Goal: Information Seeking & Learning: Learn about a topic

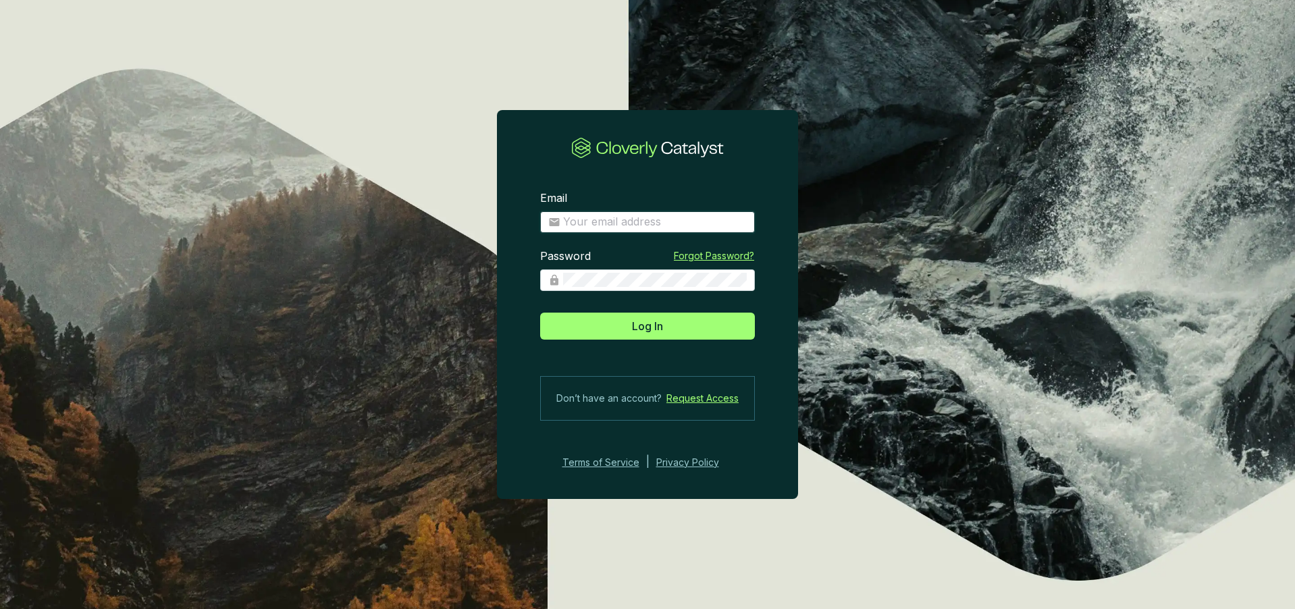
click at [651, 224] on input "Email" at bounding box center [655, 222] width 184 height 15
type input "eugenio@ecoforestco2.com"
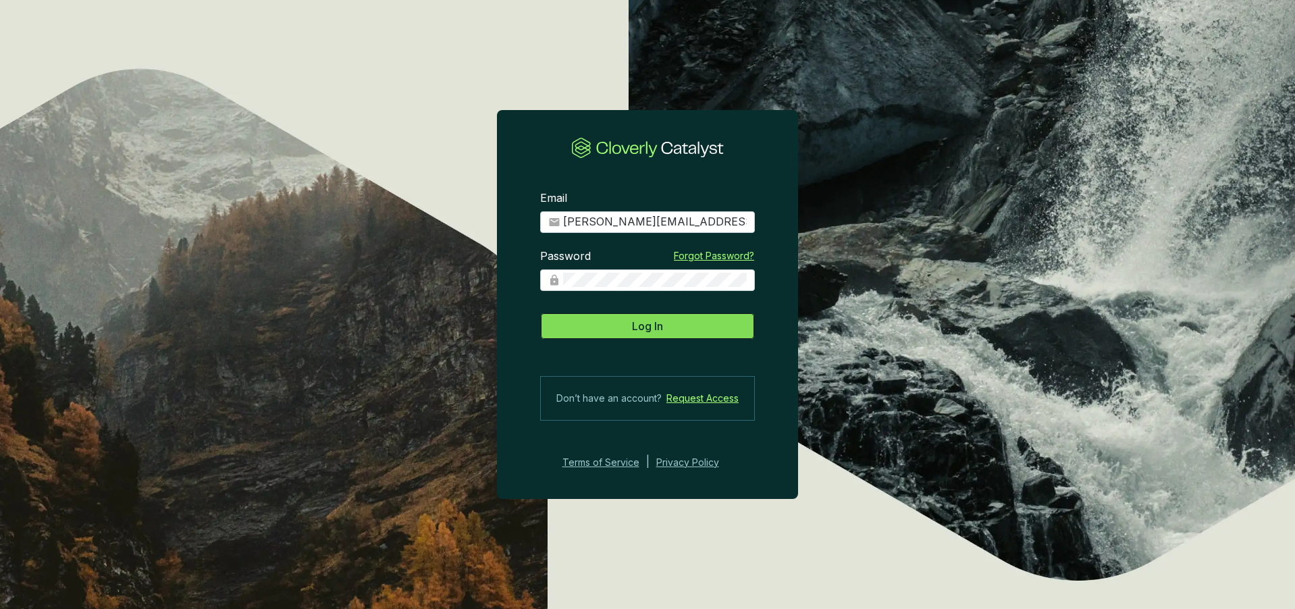
click at [675, 330] on button "Log In" at bounding box center [647, 326] width 215 height 27
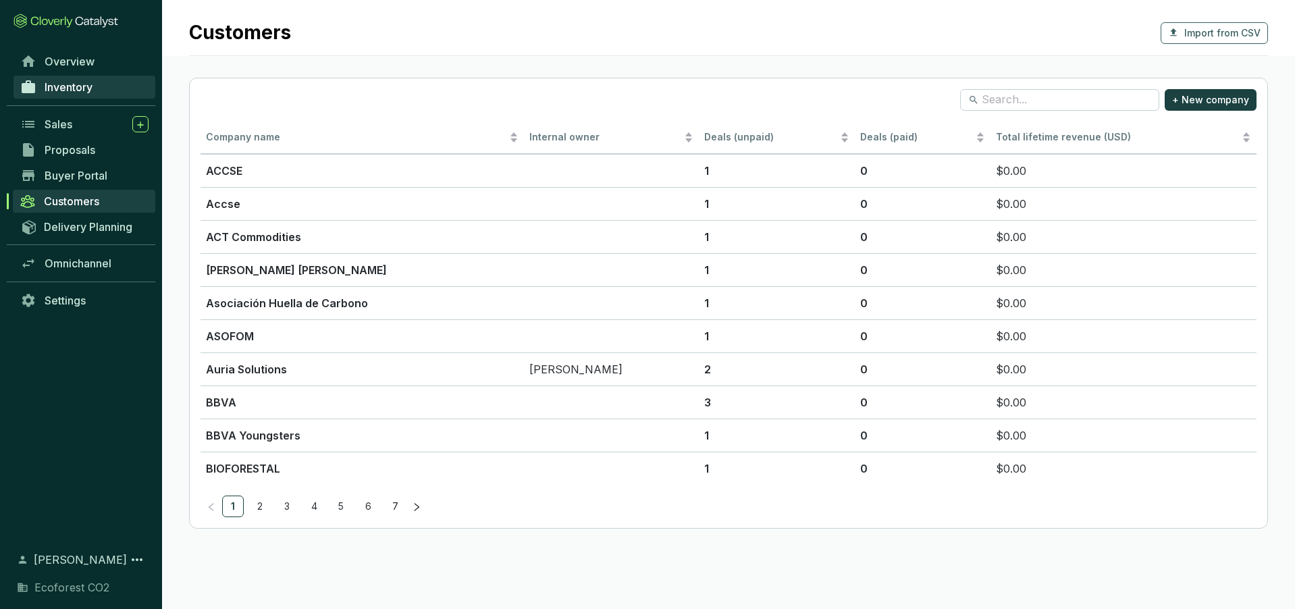
click at [105, 90] on link "Inventory" at bounding box center [85, 87] width 142 height 23
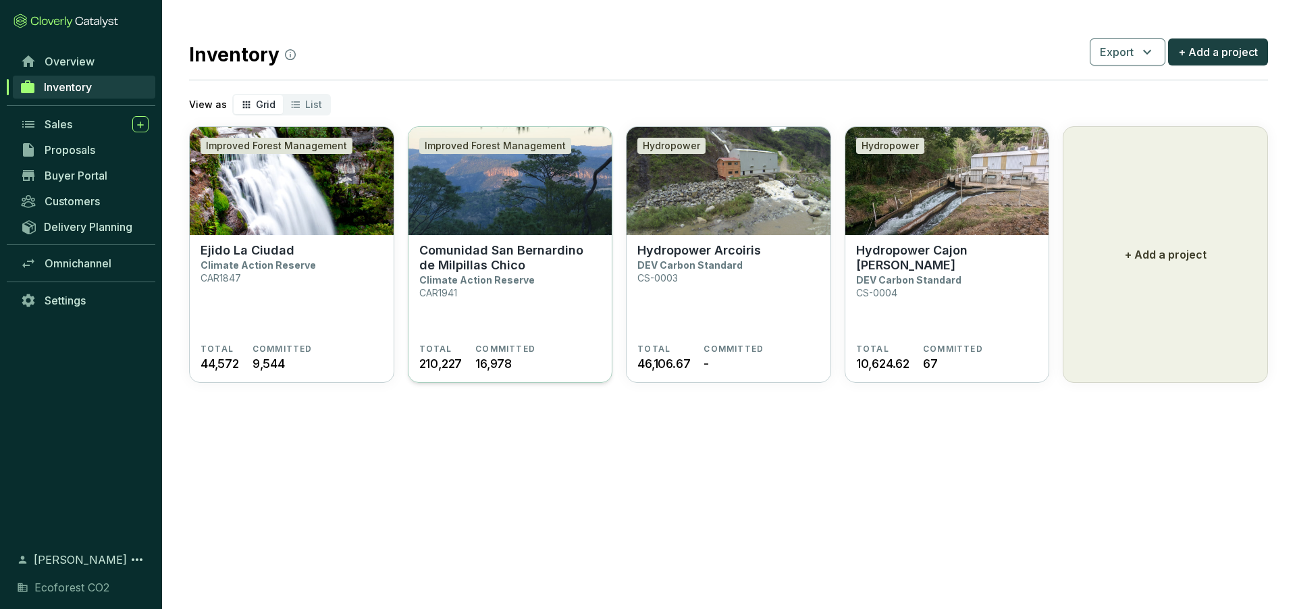
click at [550, 292] on section "Comunidad San Bernardino de Milpillas Chico Climate Action Reserve CAR1941" at bounding box center [510, 293] width 182 height 101
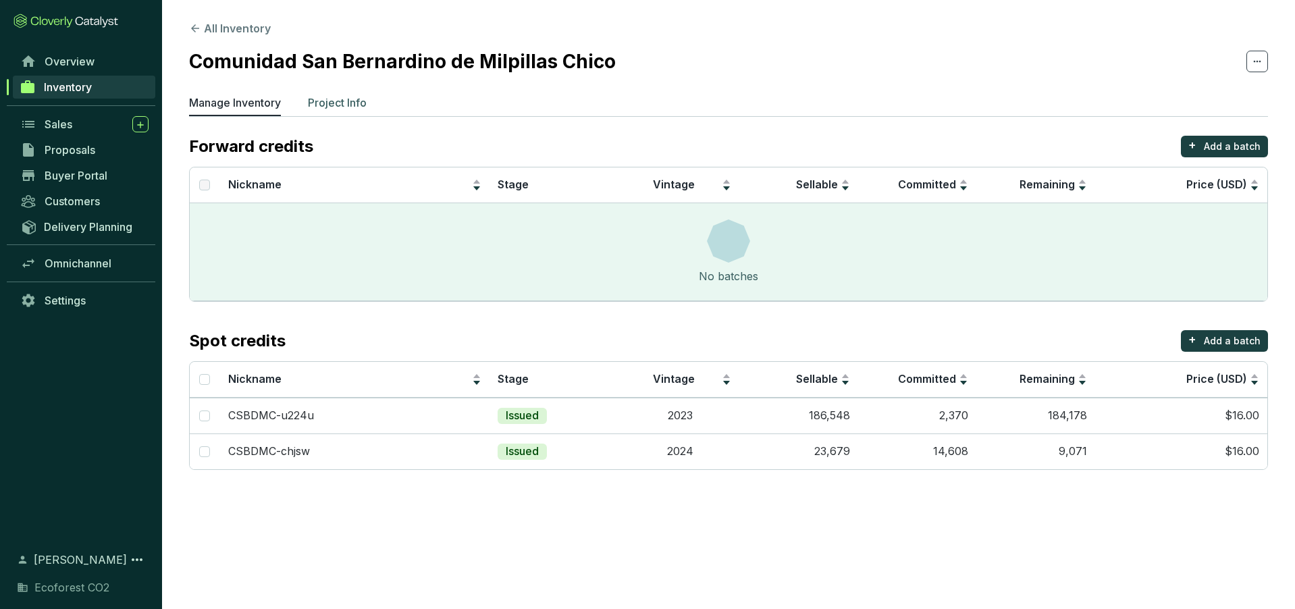
click at [358, 106] on p "Project Info" at bounding box center [337, 103] width 59 height 16
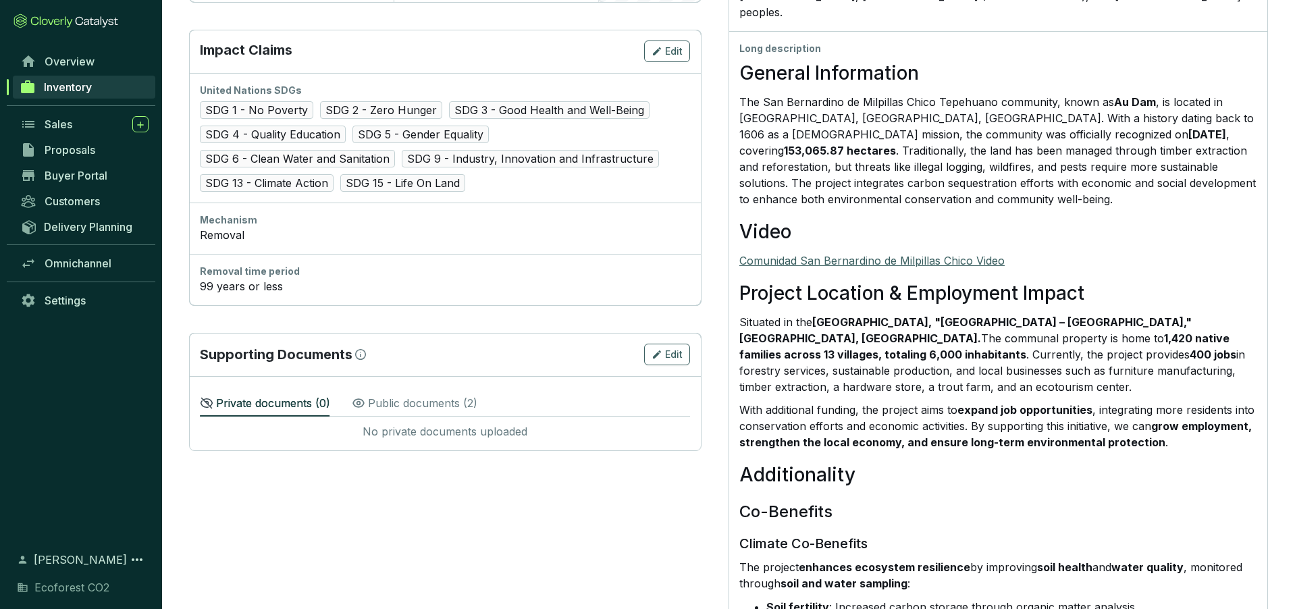
scroll to position [641, 0]
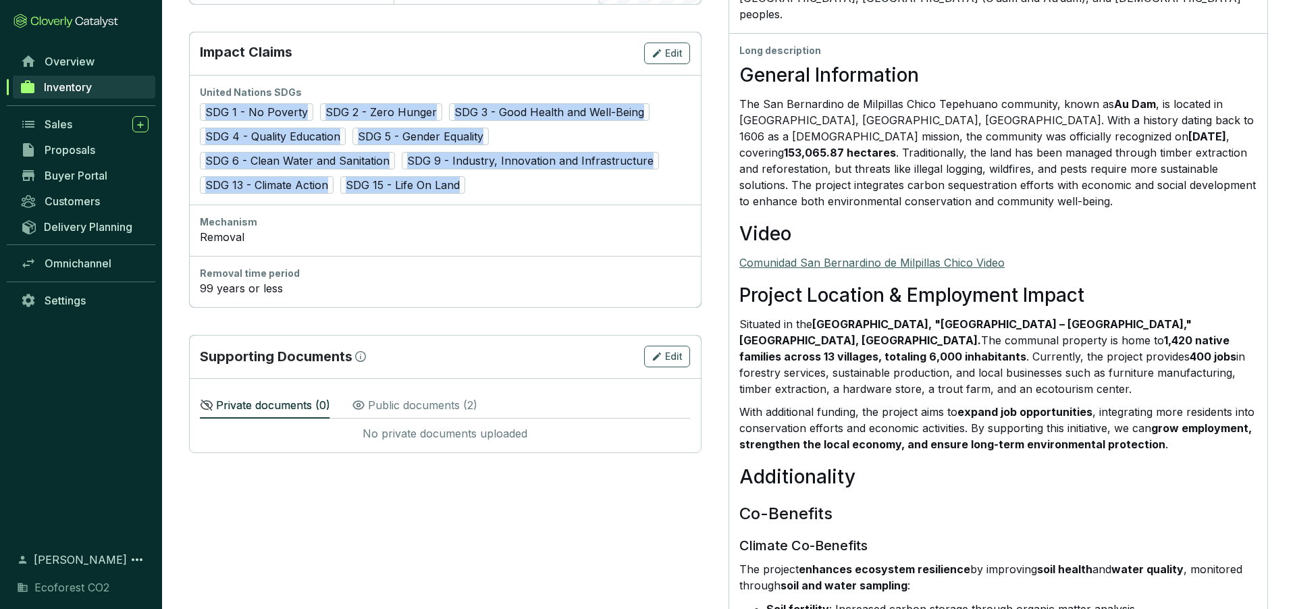
drag, startPoint x: 468, startPoint y: 188, endPoint x: 204, endPoint y: 107, distance: 276.0
click at [204, 107] on div "SDG 1 - No Poverty SDG 2 - Zero Hunger SDG 3 - Good Health and Well-Being SDG 4…" at bounding box center [445, 148] width 490 height 90
copy div "SDG 1 - No Poverty SDG 2 - Zero Hunger SDG 3 - Good Health and Well-Being SDG 4…"
click at [71, 90] on span "Inventory" at bounding box center [68, 87] width 48 height 14
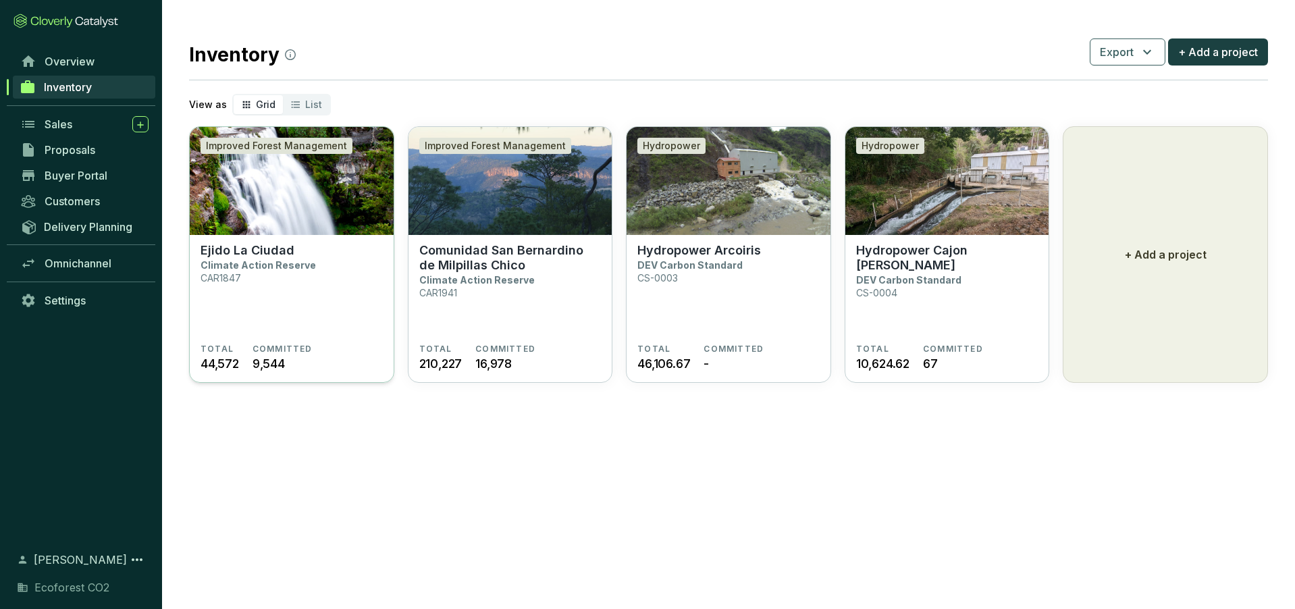
click at [298, 332] on section "Ejido La Ciudad Climate Action Reserve CAR1847" at bounding box center [292, 293] width 182 height 101
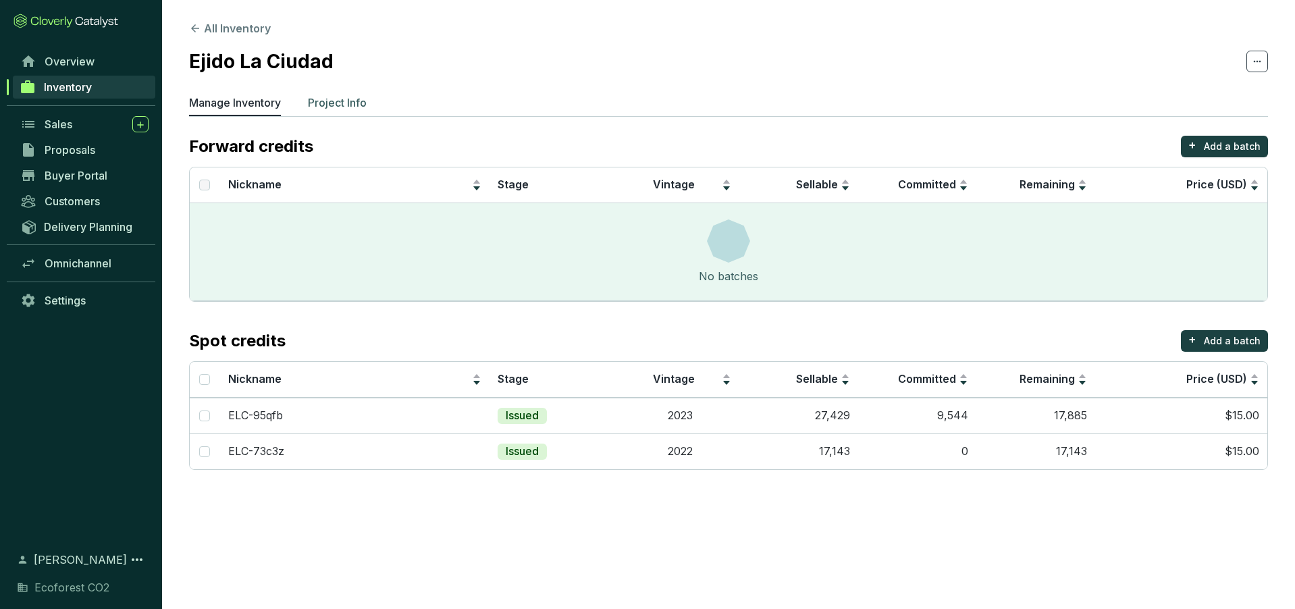
click at [330, 101] on p "Project Info" at bounding box center [337, 103] width 59 height 16
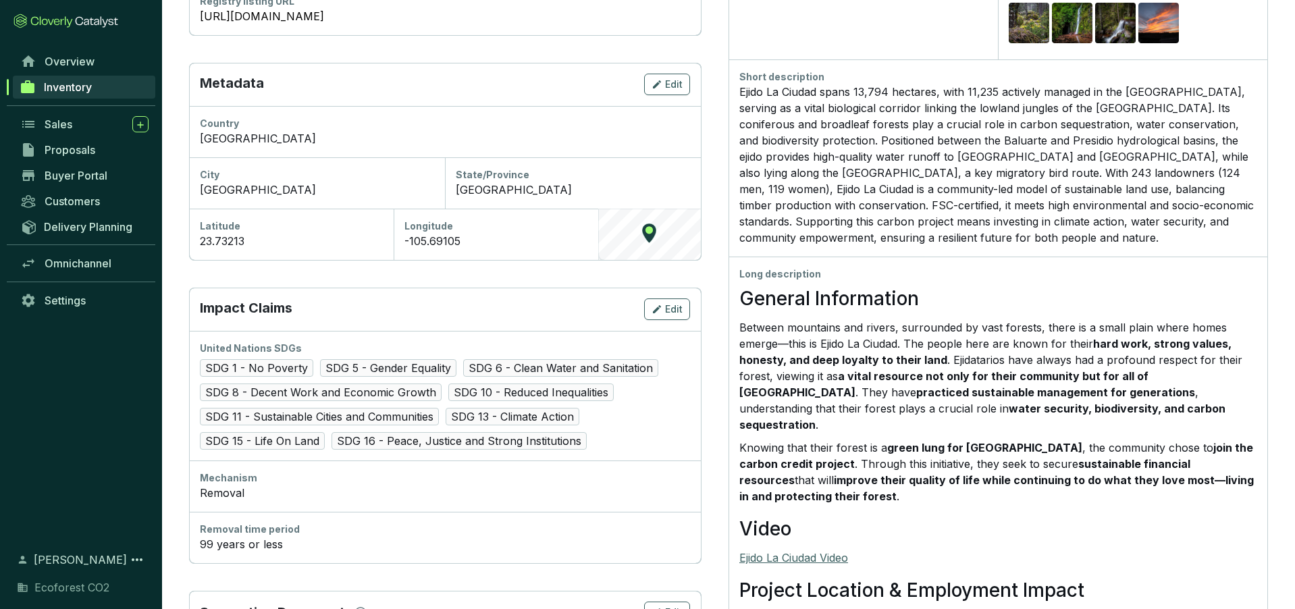
scroll to position [432, 0]
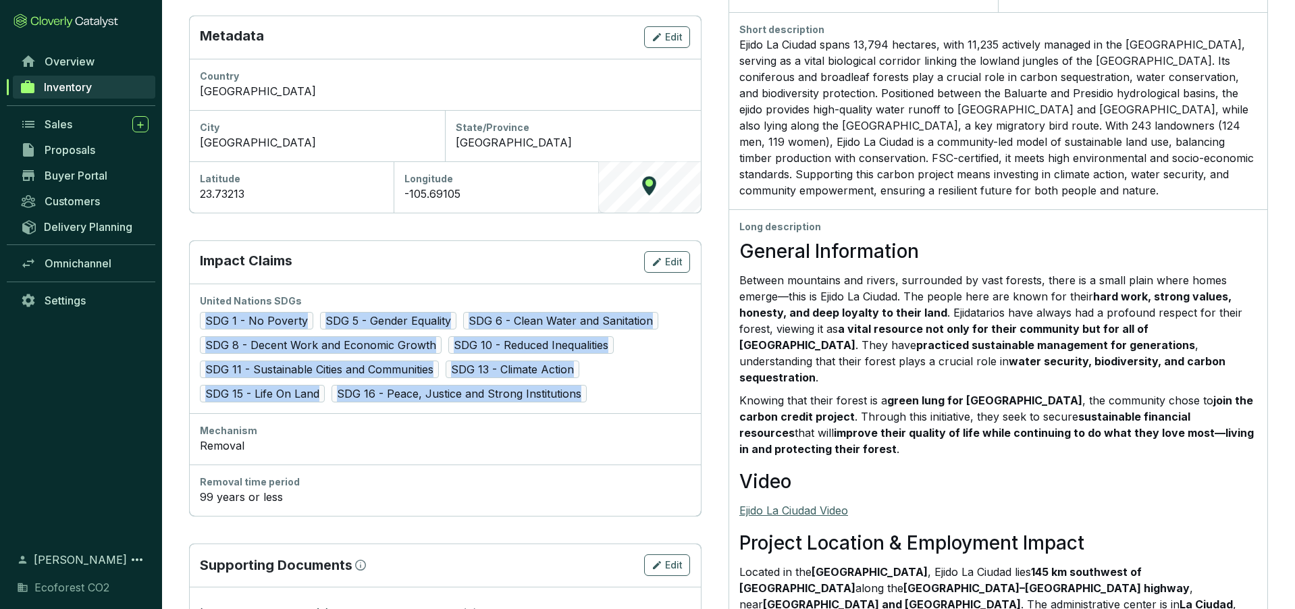
drag, startPoint x: 592, startPoint y: 396, endPoint x: 203, endPoint y: 313, distance: 396.9
click at [203, 313] on div "SDG 1 - No Poverty SDG 5 - Gender Equality SDG 6 - Clean Water and Sanitation S…" at bounding box center [445, 357] width 490 height 90
copy div "SDG 1 - No Poverty SDG 5 - Gender Equality SDG 6 - Clean Water and Sanitation S…"
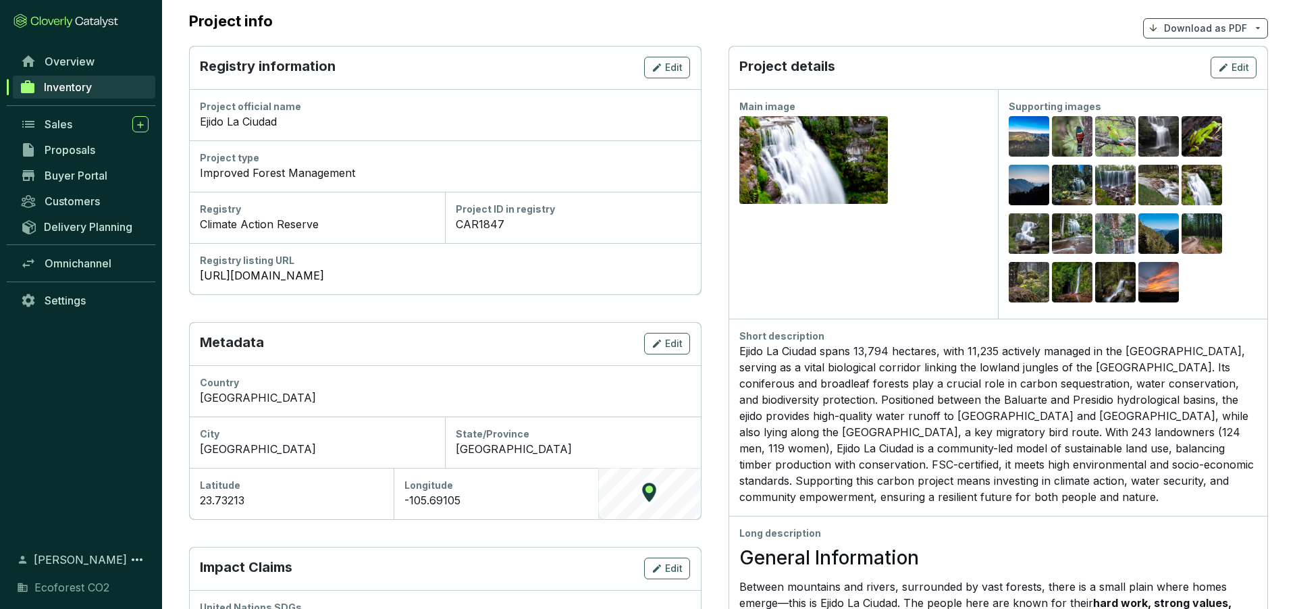
scroll to position [127, 0]
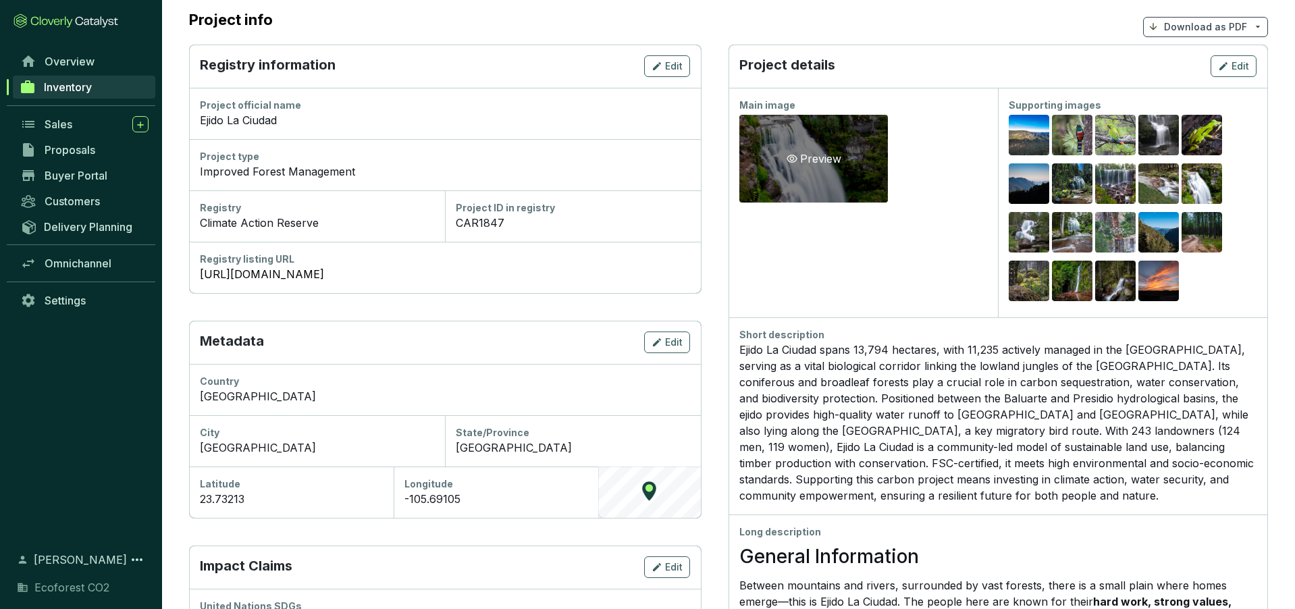
click at [842, 181] on div "Preview" at bounding box center [813, 159] width 149 height 88
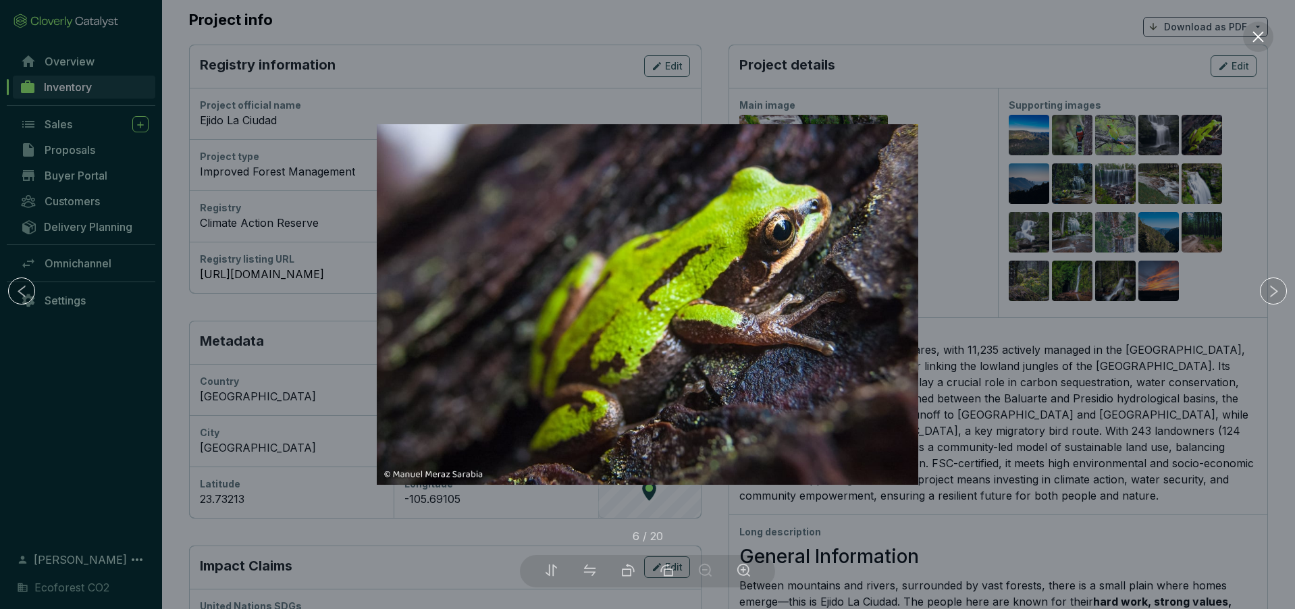
click at [874, 97] on div at bounding box center [647, 304] width 1295 height 609
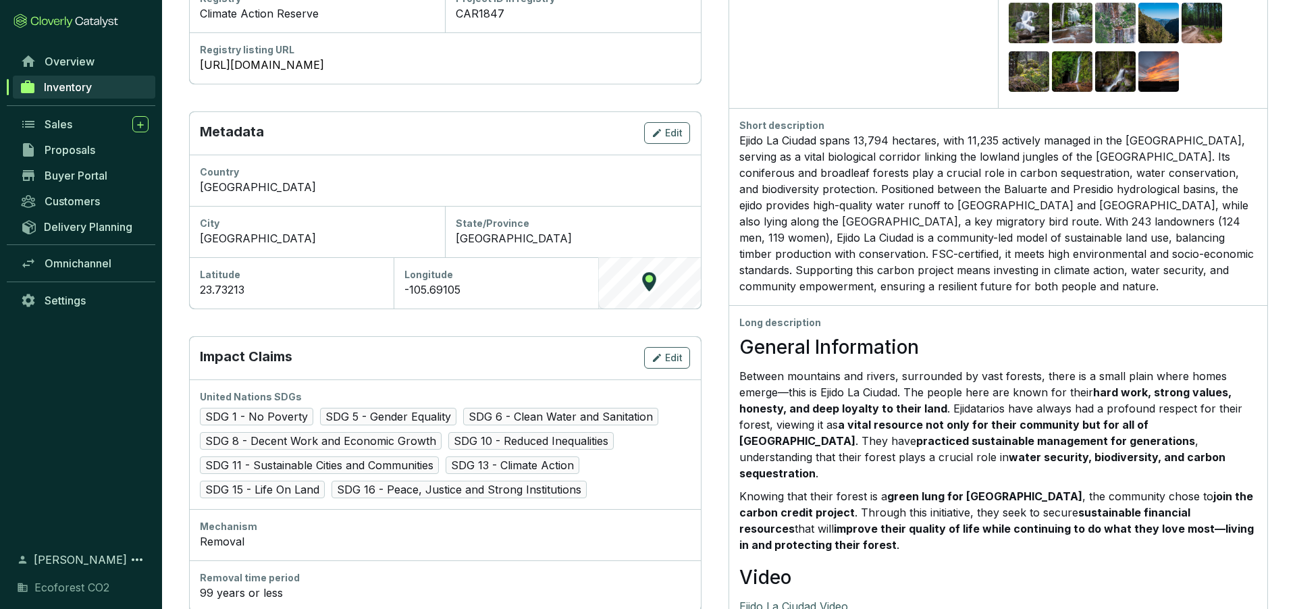
scroll to position [340, 0]
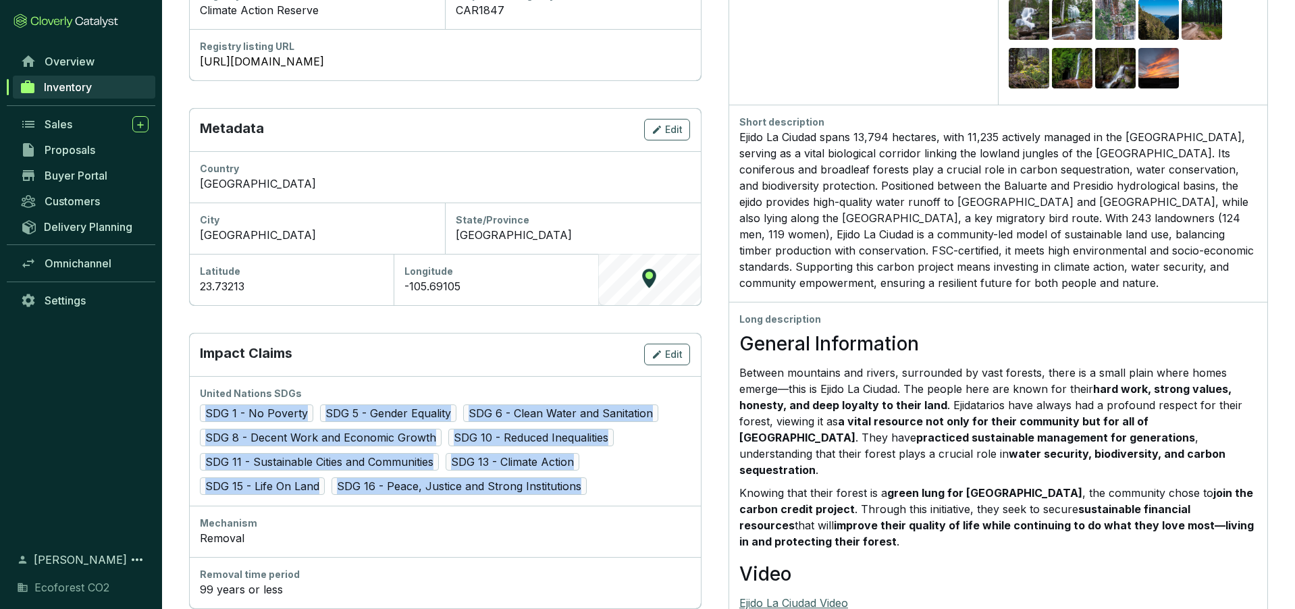
drag, startPoint x: 597, startPoint y: 490, endPoint x: 200, endPoint y: 413, distance: 404.3
click at [200, 413] on div "SDG 1 - No Poverty SDG 5 - Gender Equality SDG 6 - Clean Water and Sanitation S…" at bounding box center [445, 449] width 490 height 90
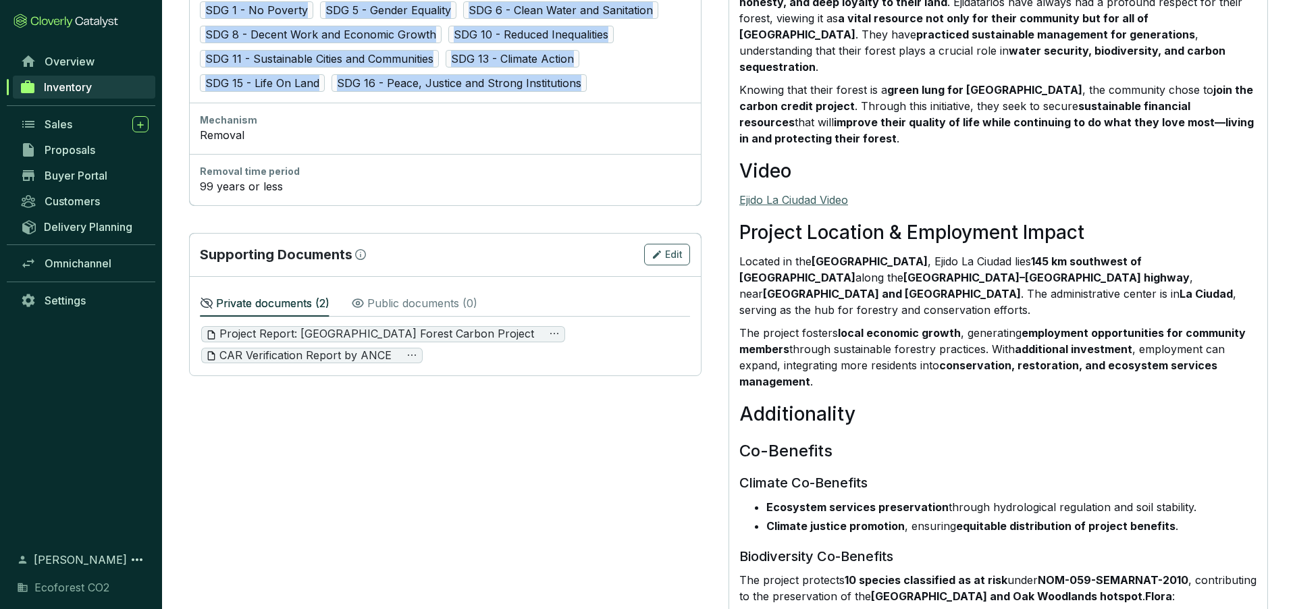
scroll to position [837, 0]
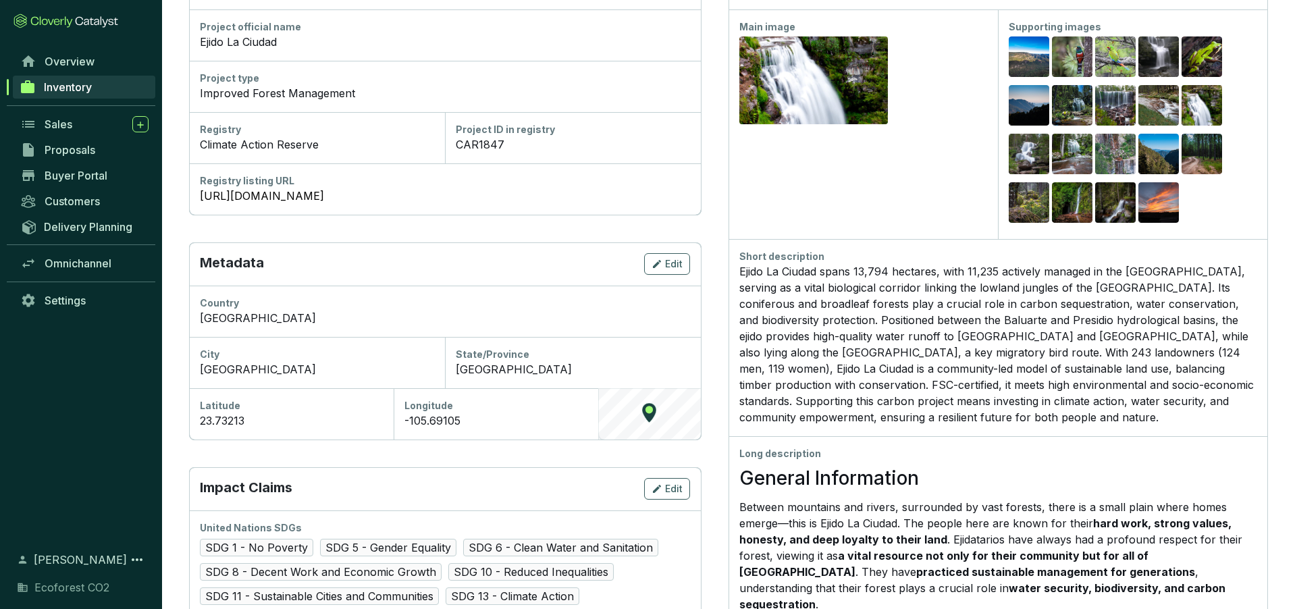
scroll to position [0, 0]
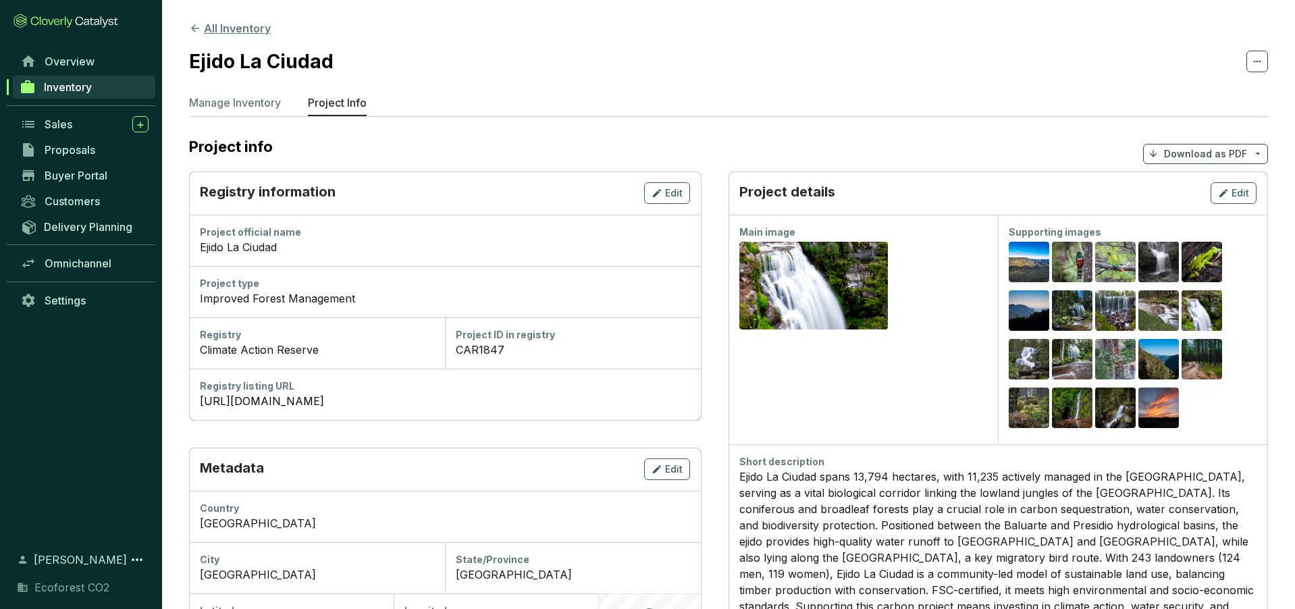
click at [197, 30] on icon at bounding box center [195, 28] width 12 height 12
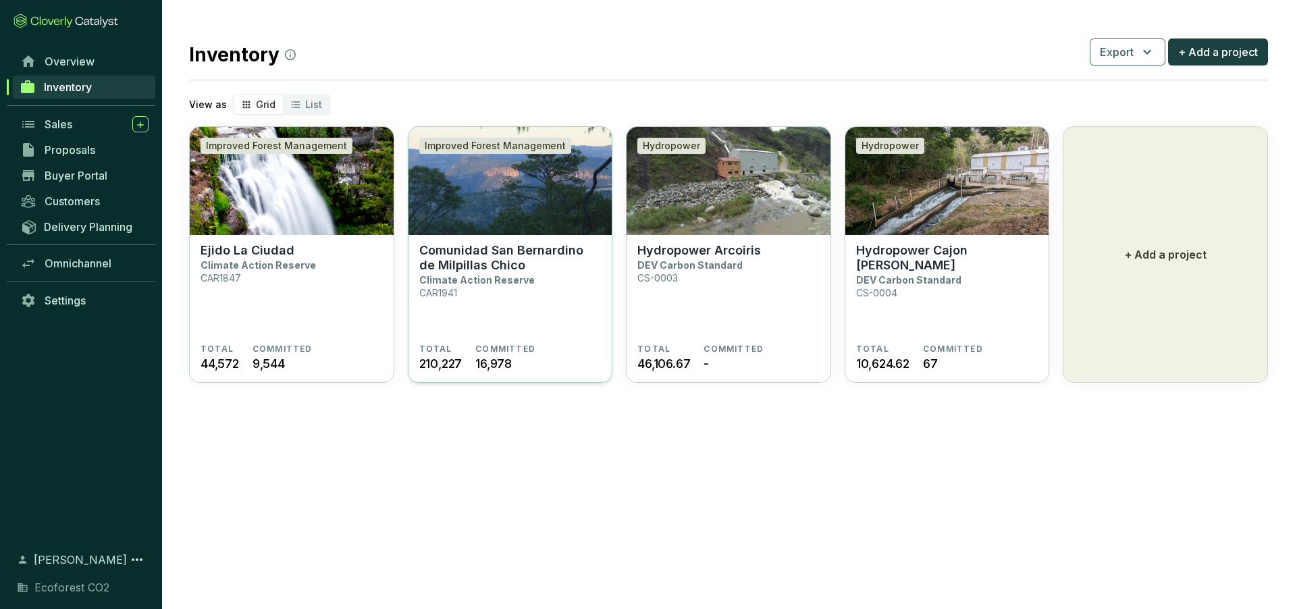
click at [482, 244] on p "Comunidad San Bernardino de Milpillas Chico" at bounding box center [510, 258] width 182 height 30
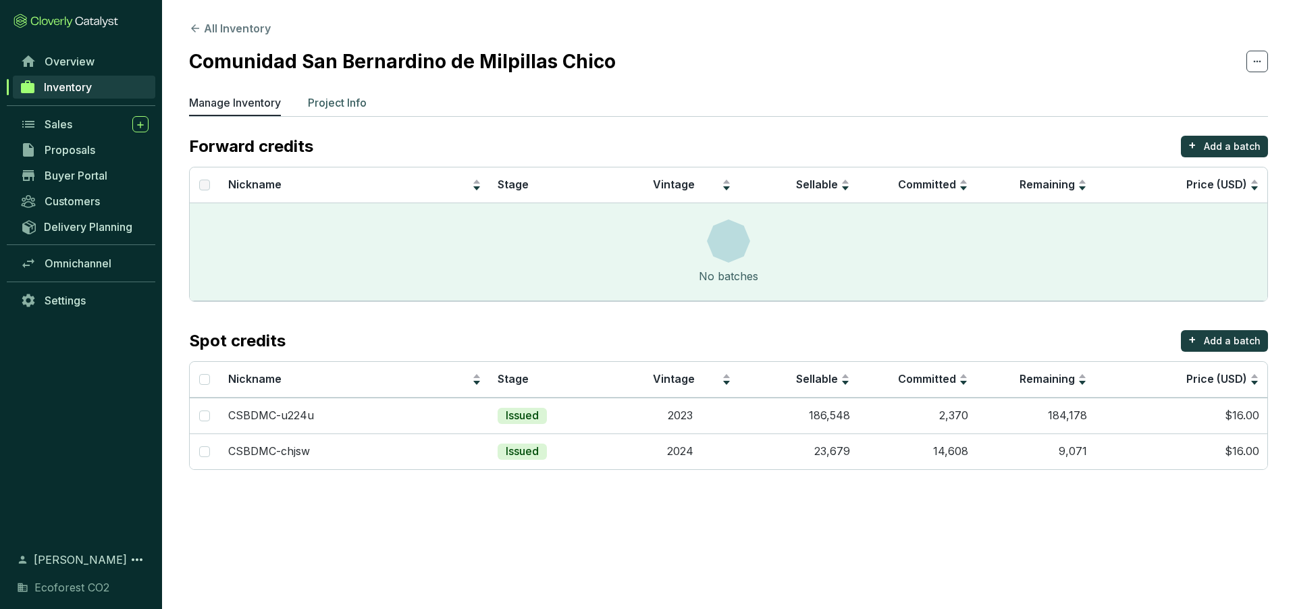
click at [339, 106] on p "Project Info" at bounding box center [337, 103] width 59 height 16
